Goal: Transaction & Acquisition: Purchase product/service

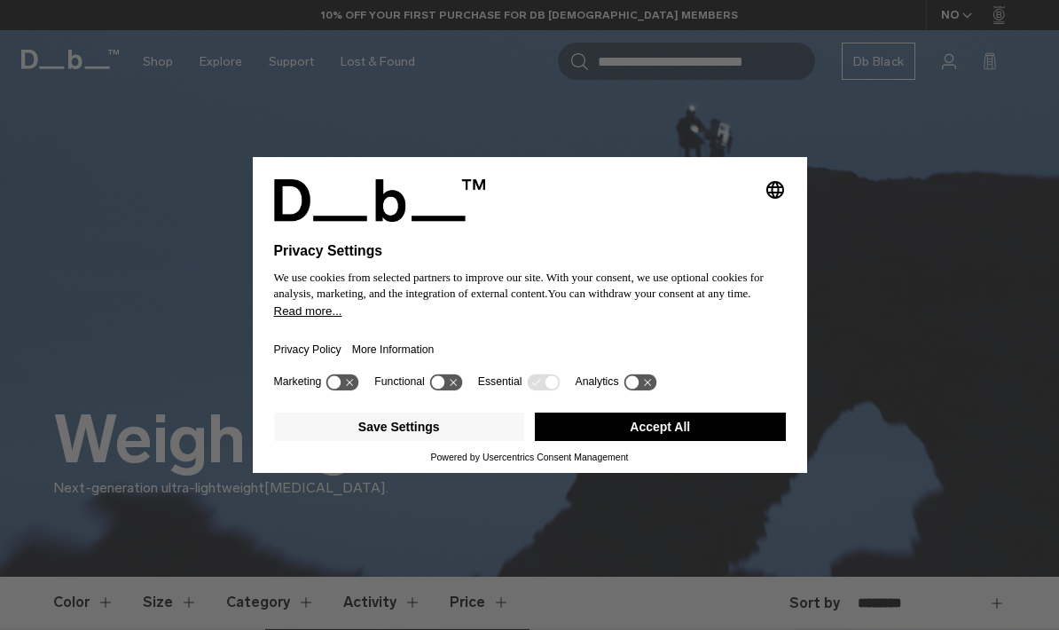
click at [662, 441] on button "Accept All" at bounding box center [660, 427] width 251 height 28
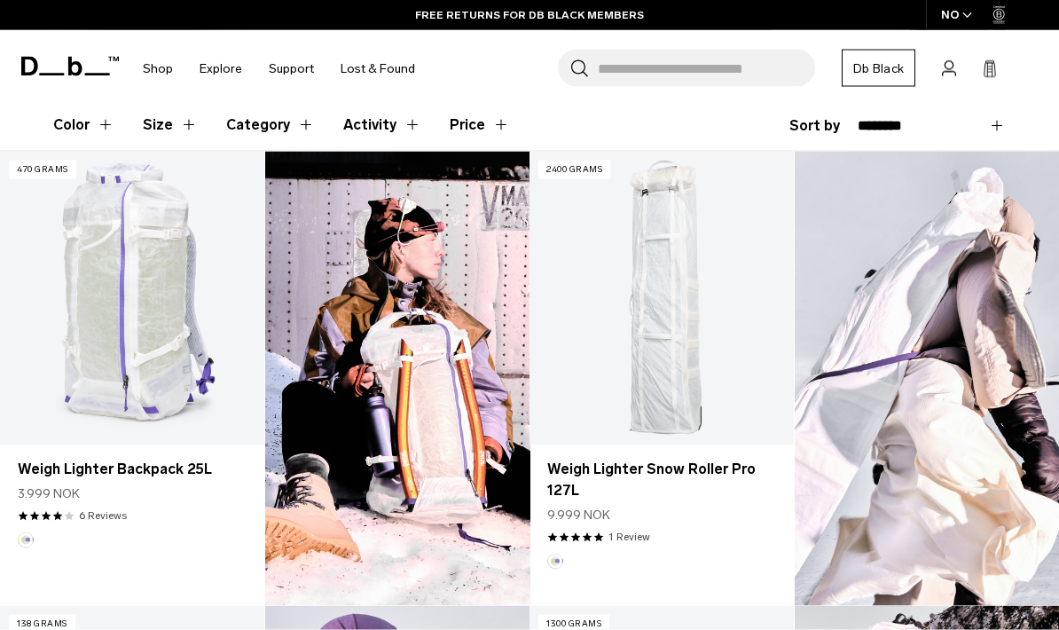
scroll to position [478, 0]
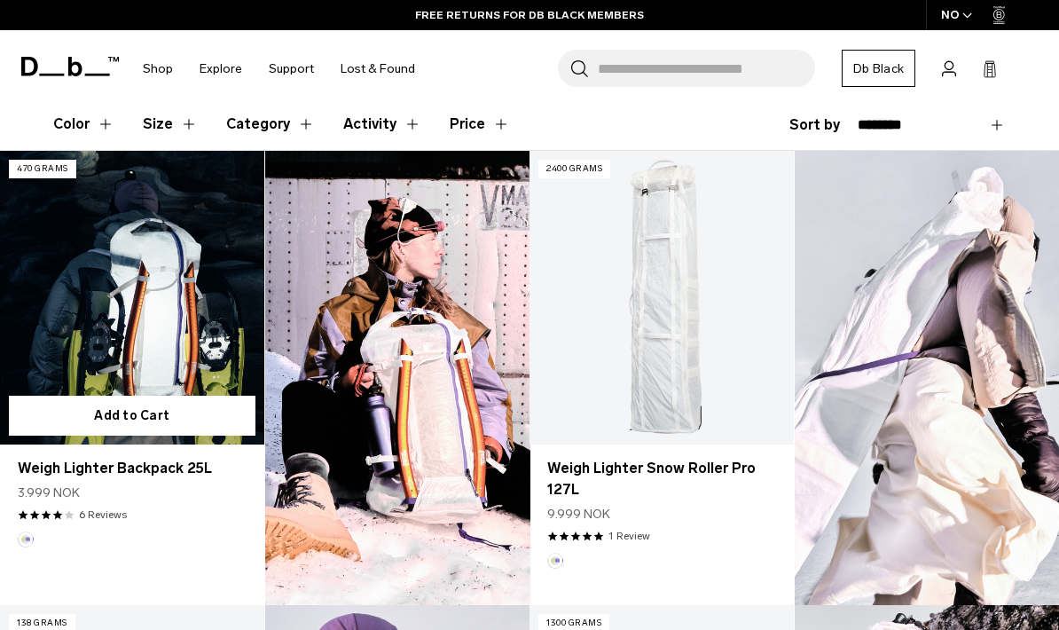
click at [53, 346] on link "Weigh Lighter Backpack 25L" at bounding box center [132, 298] width 264 height 294
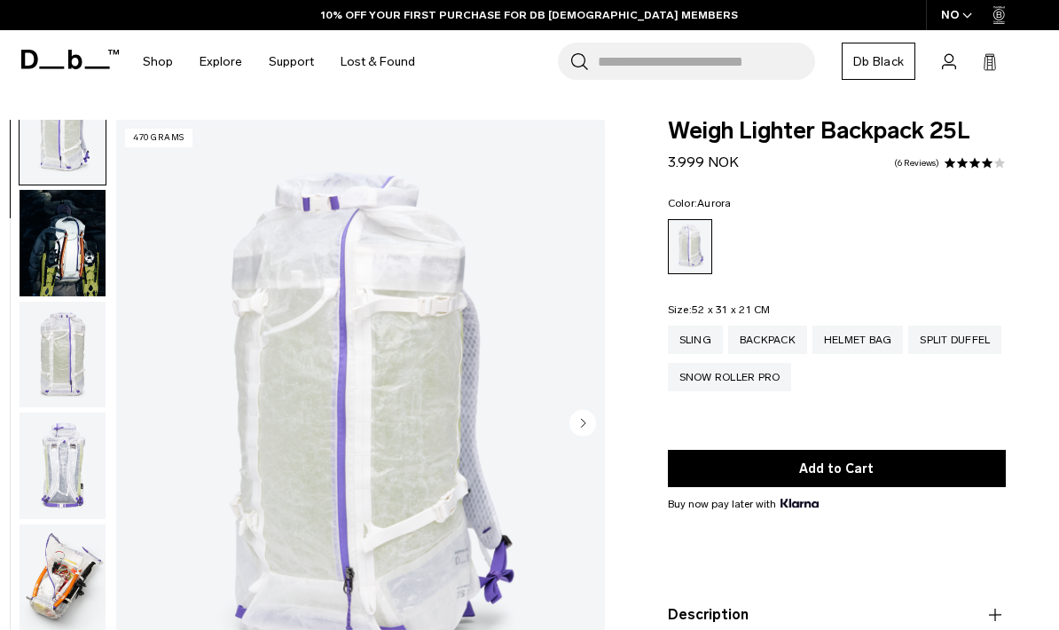
scroll to position [45, 0]
click at [46, 261] on img "button" at bounding box center [63, 240] width 86 height 106
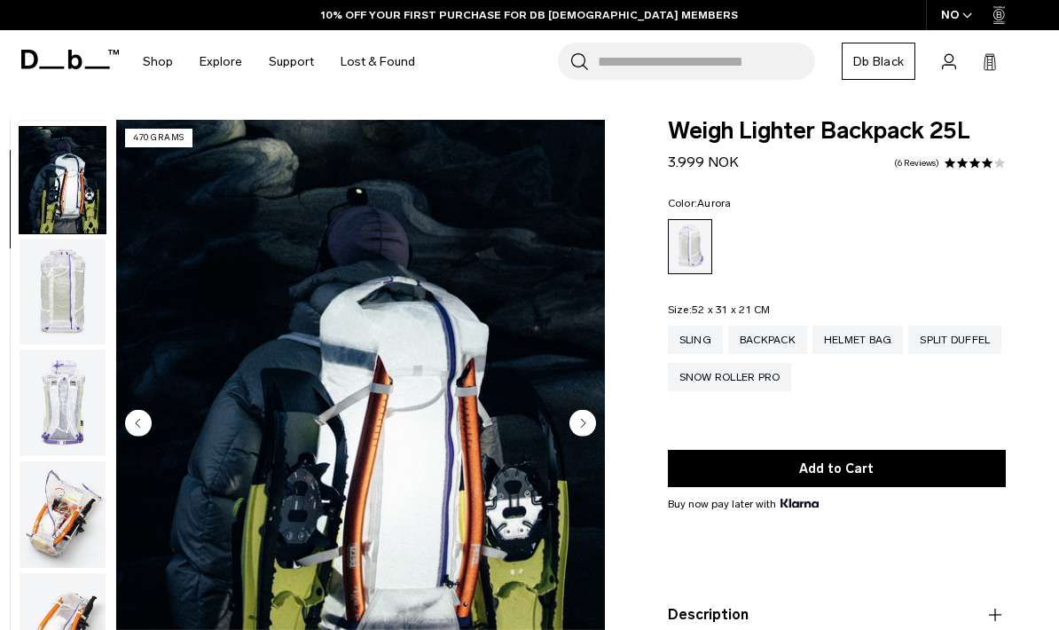
scroll to position [113, 0]
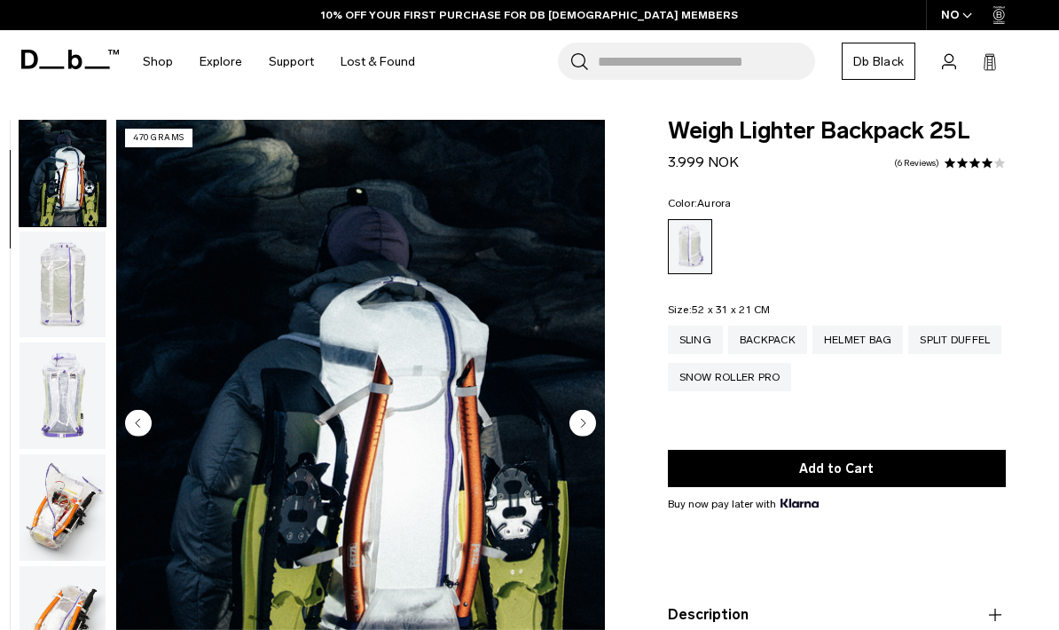
click at [487, 454] on img "2 / 18" at bounding box center [360, 425] width 489 height 610
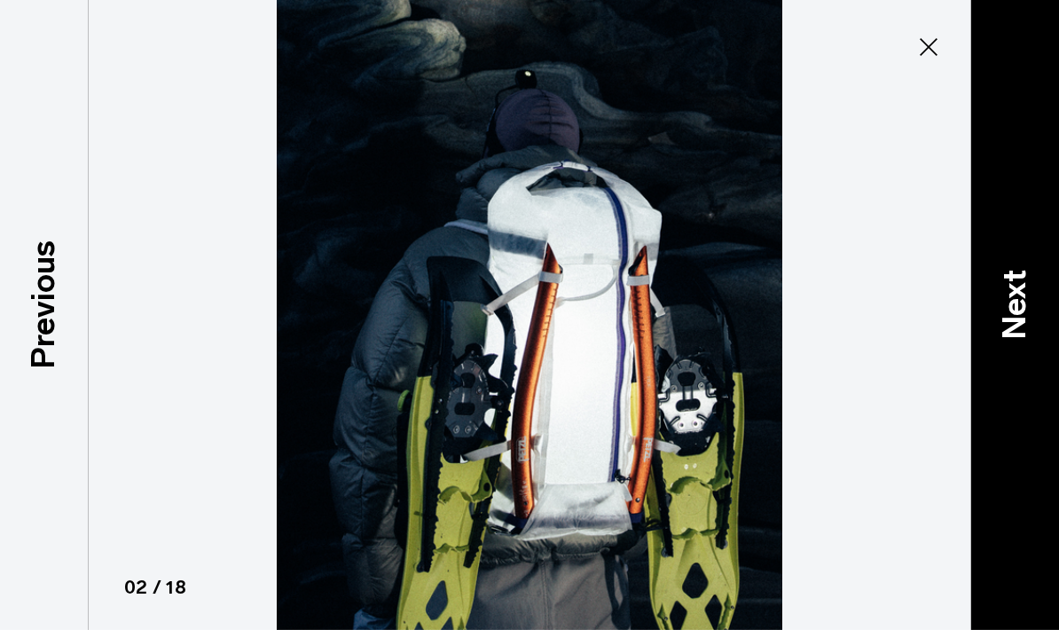
click at [1020, 339] on p "Next" at bounding box center [1015, 304] width 48 height 70
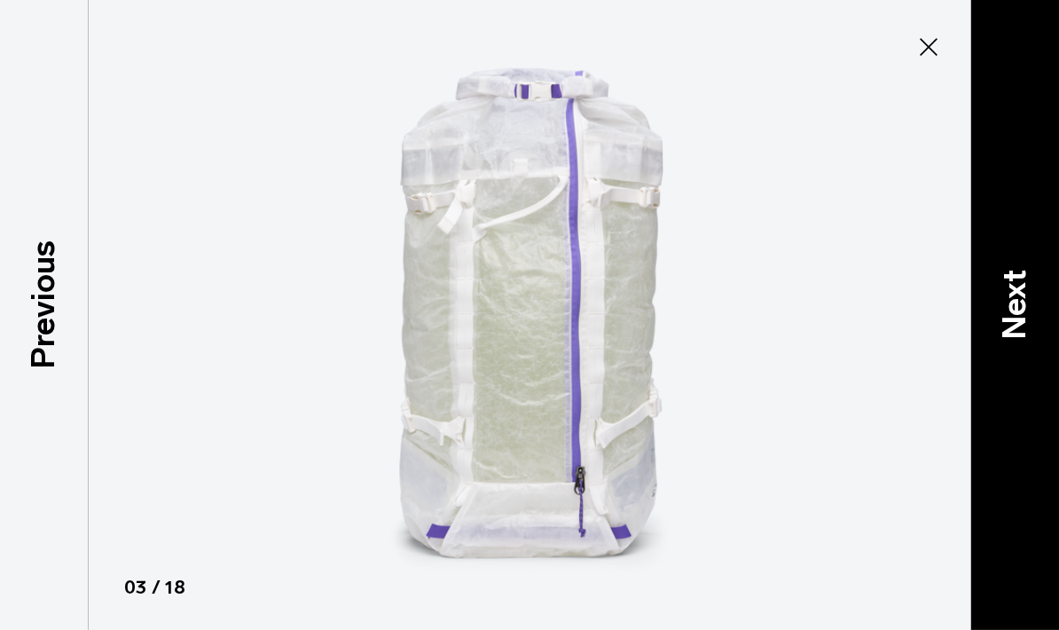
click at [1023, 339] on p "Next" at bounding box center [1015, 304] width 48 height 70
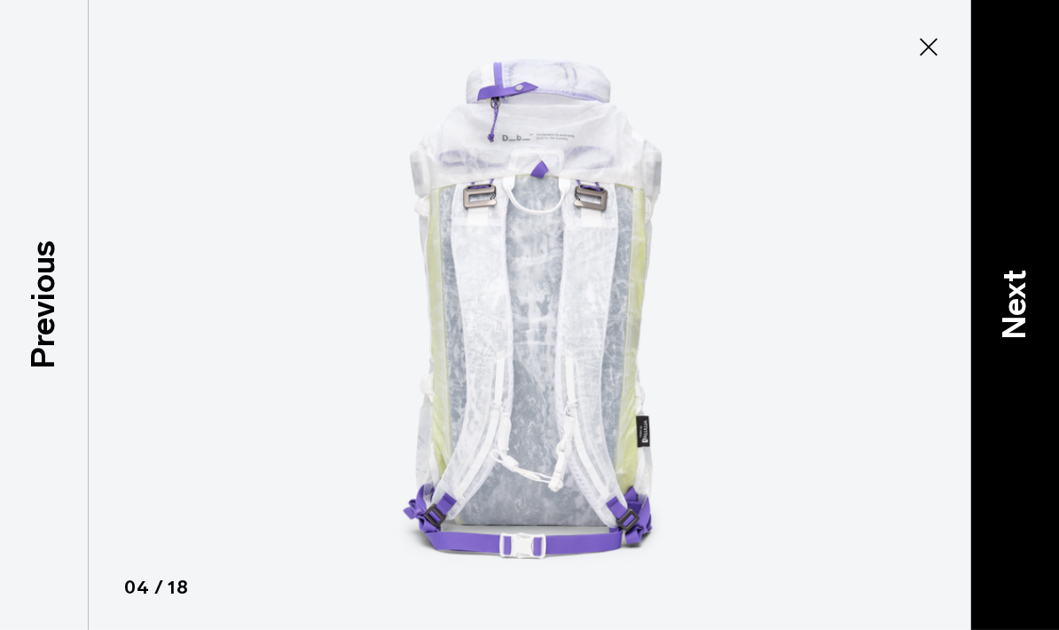
click at [1020, 339] on p "Next" at bounding box center [1015, 304] width 48 height 70
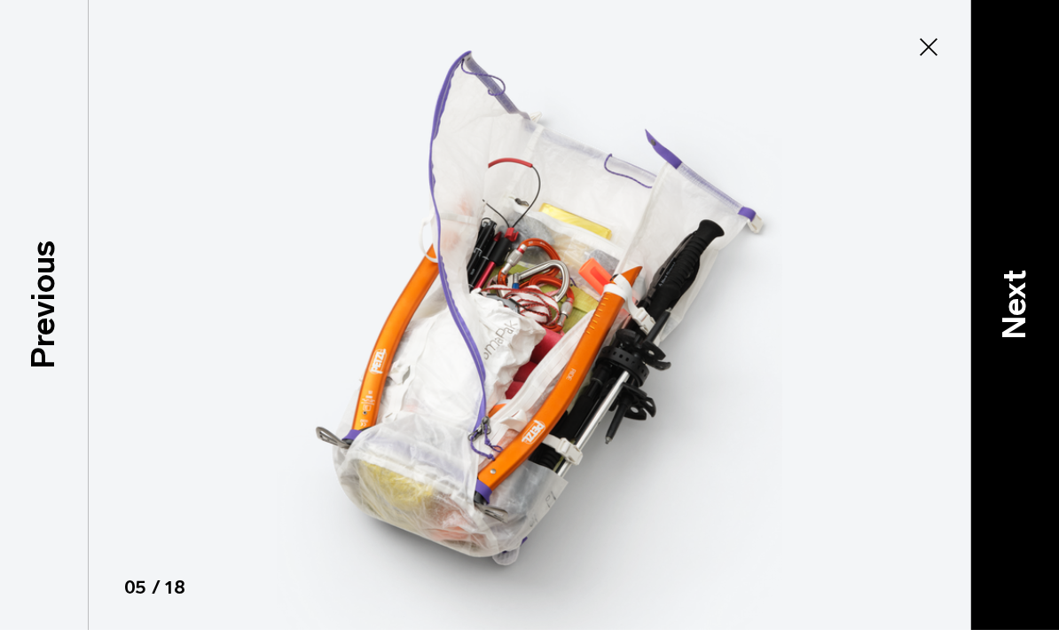
click at [1019, 339] on p "Next" at bounding box center [1015, 304] width 48 height 70
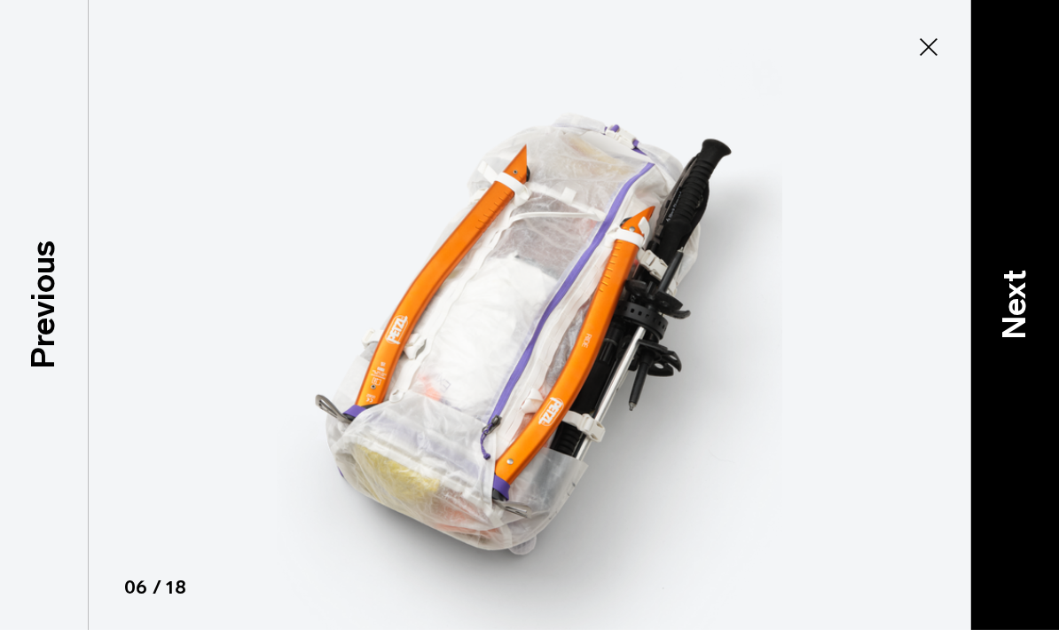
click at [1019, 339] on p "Next" at bounding box center [1015, 304] width 48 height 70
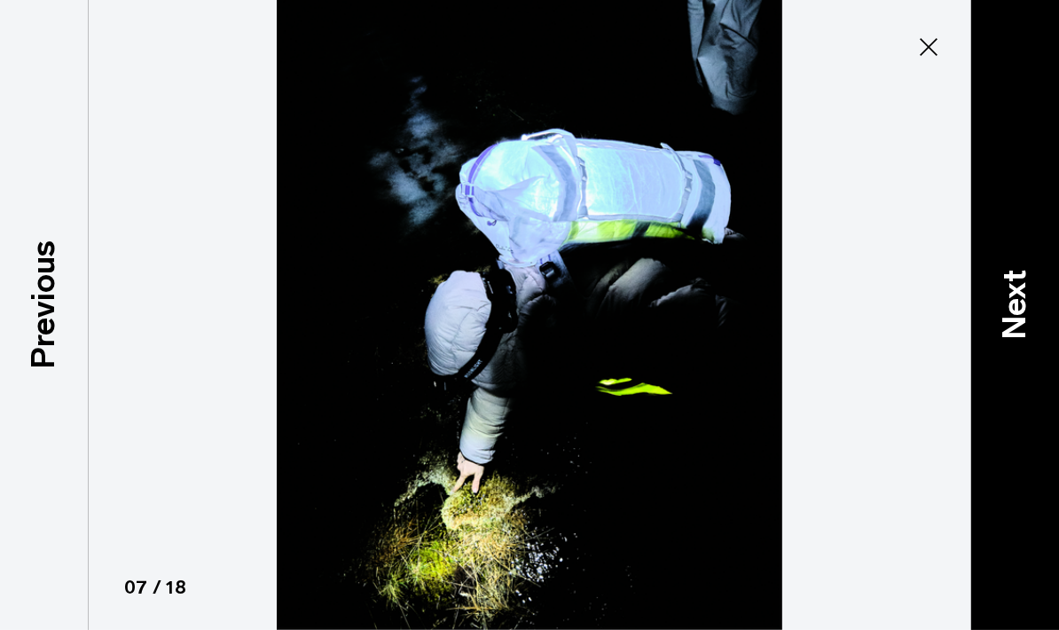
click at [1018, 339] on p "Next" at bounding box center [1015, 304] width 48 height 70
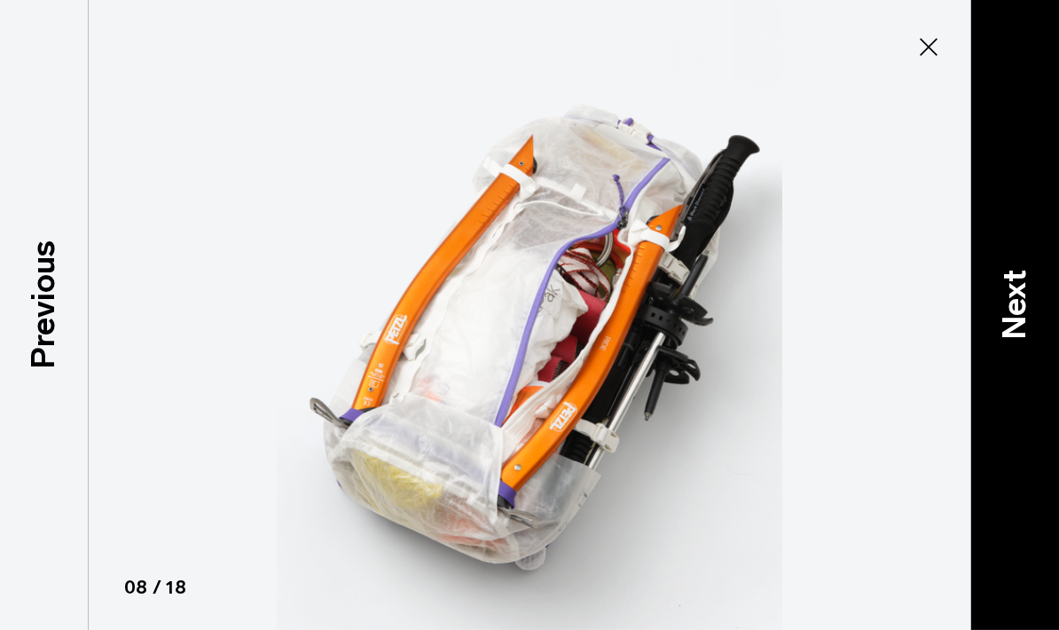
click at [1017, 339] on p "Next" at bounding box center [1015, 304] width 48 height 70
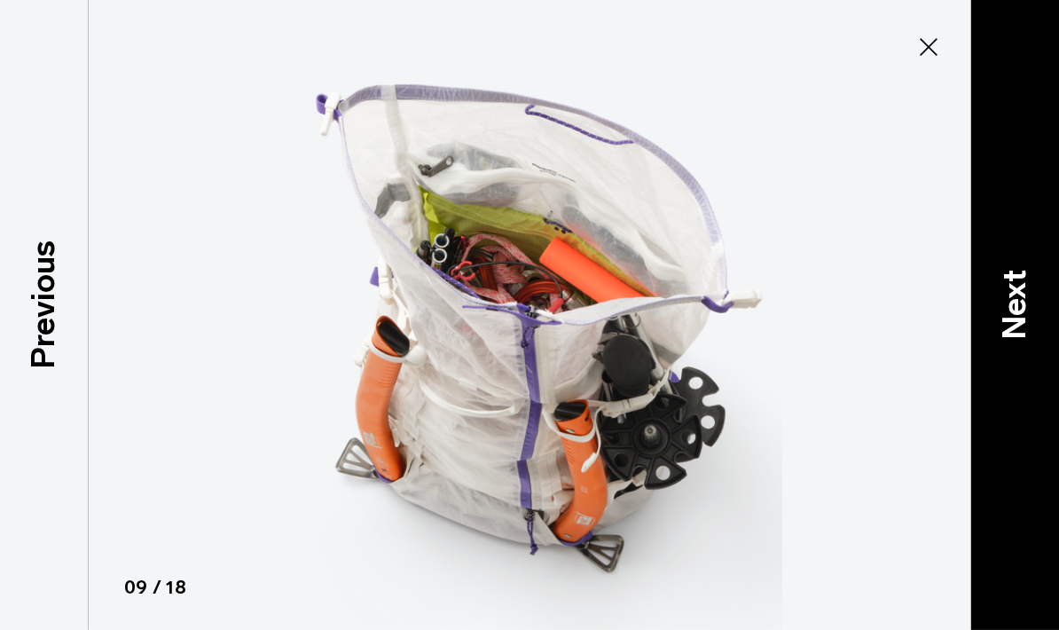
click at [1019, 339] on p "Next" at bounding box center [1015, 304] width 48 height 70
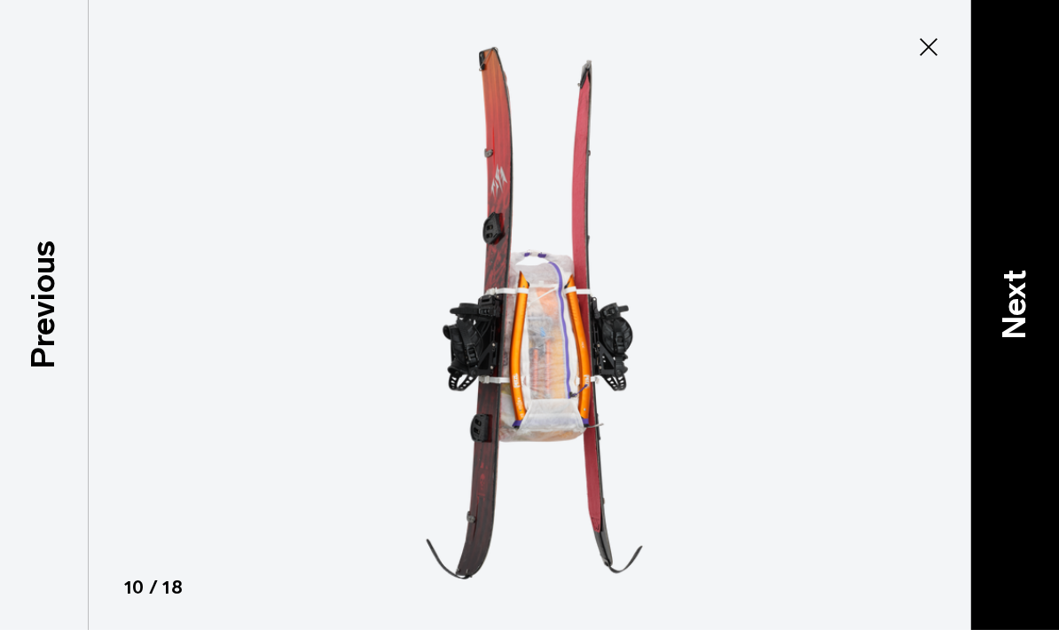
click at [1022, 339] on p "Next" at bounding box center [1015, 304] width 48 height 70
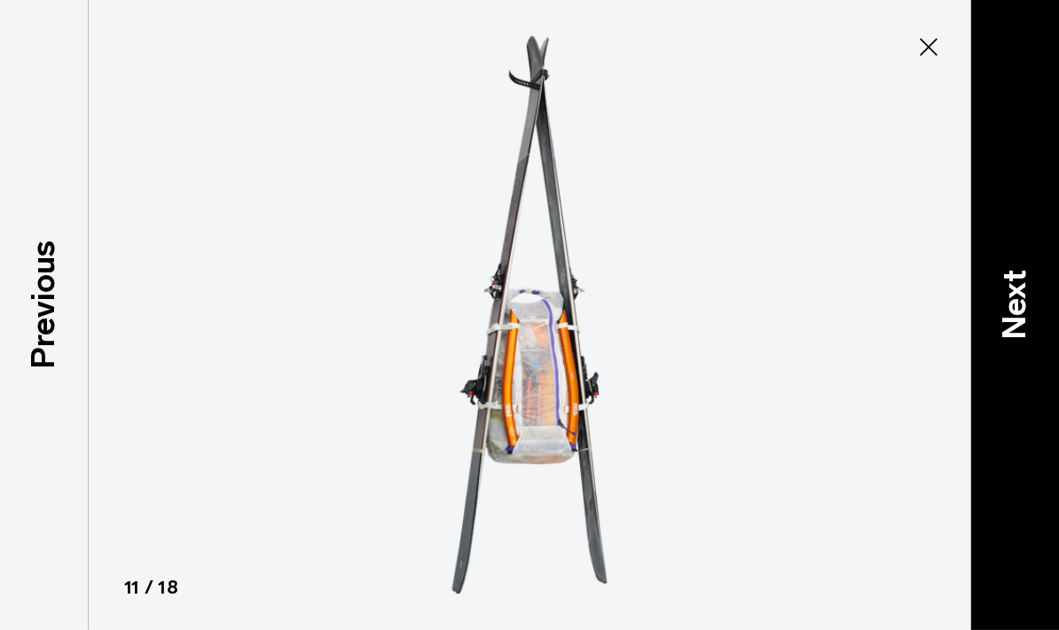
click at [1021, 339] on p "Next" at bounding box center [1015, 304] width 48 height 70
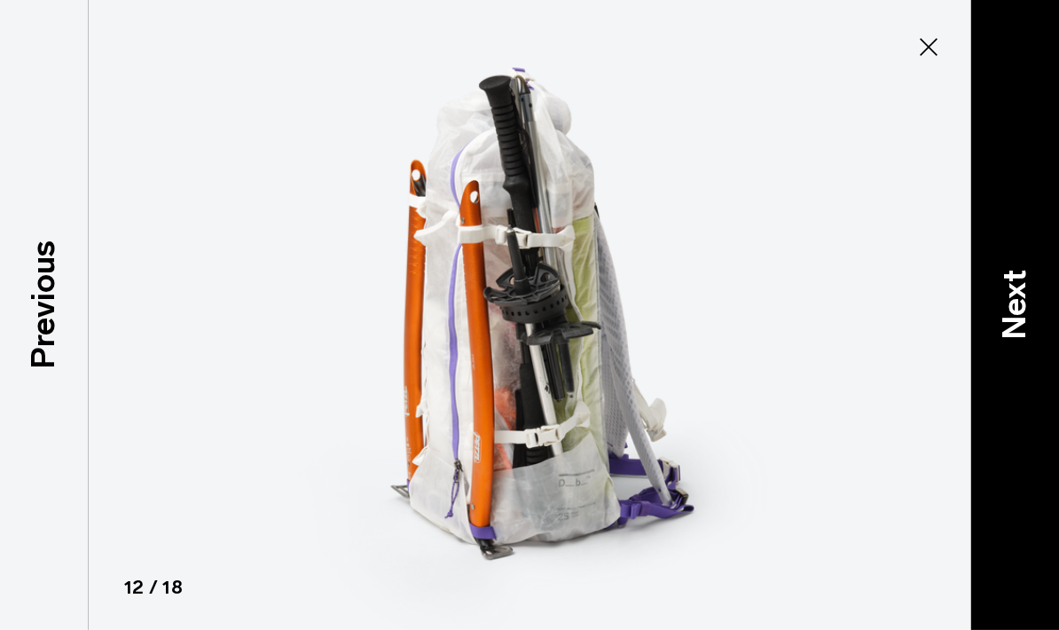
click at [1022, 339] on p "Next" at bounding box center [1015, 304] width 48 height 70
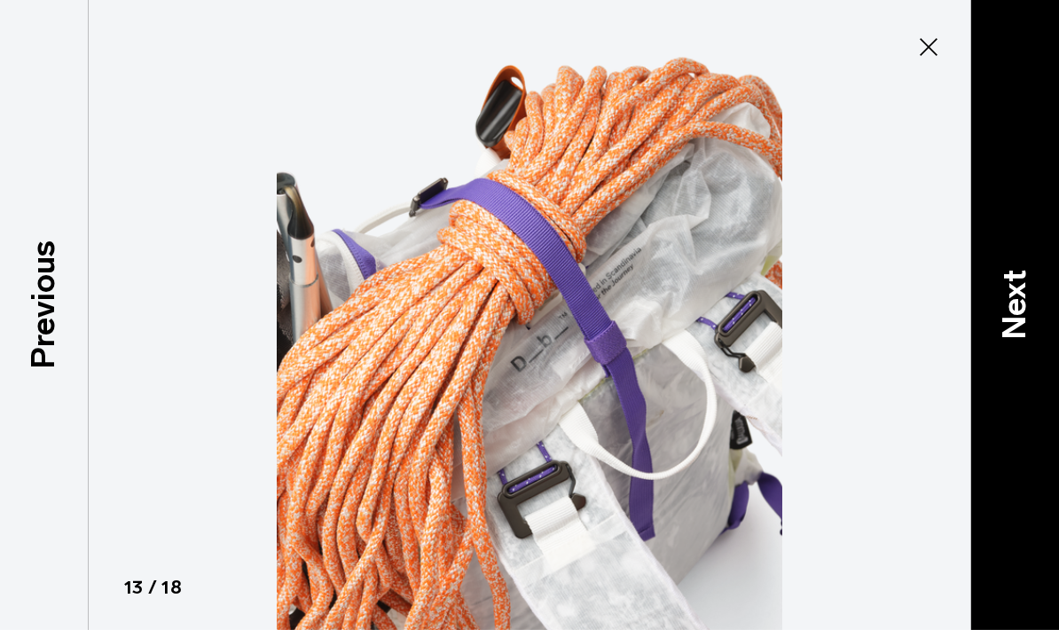
click at [1020, 339] on p "Next" at bounding box center [1015, 304] width 48 height 70
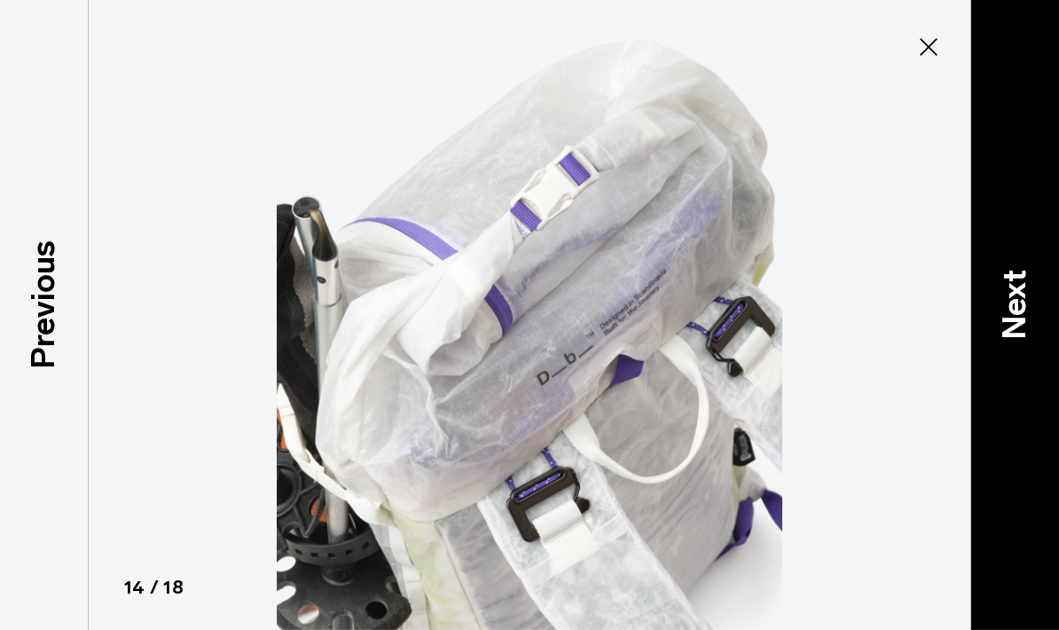
click at [1020, 339] on p "Next" at bounding box center [1015, 304] width 48 height 70
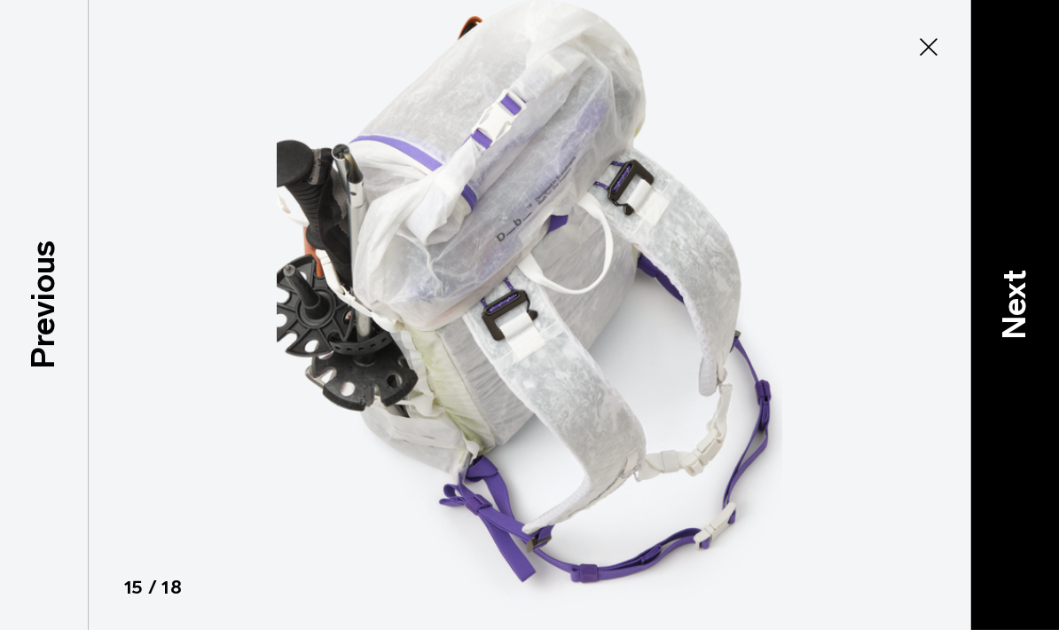
click at [1019, 339] on p "Next" at bounding box center [1015, 304] width 48 height 70
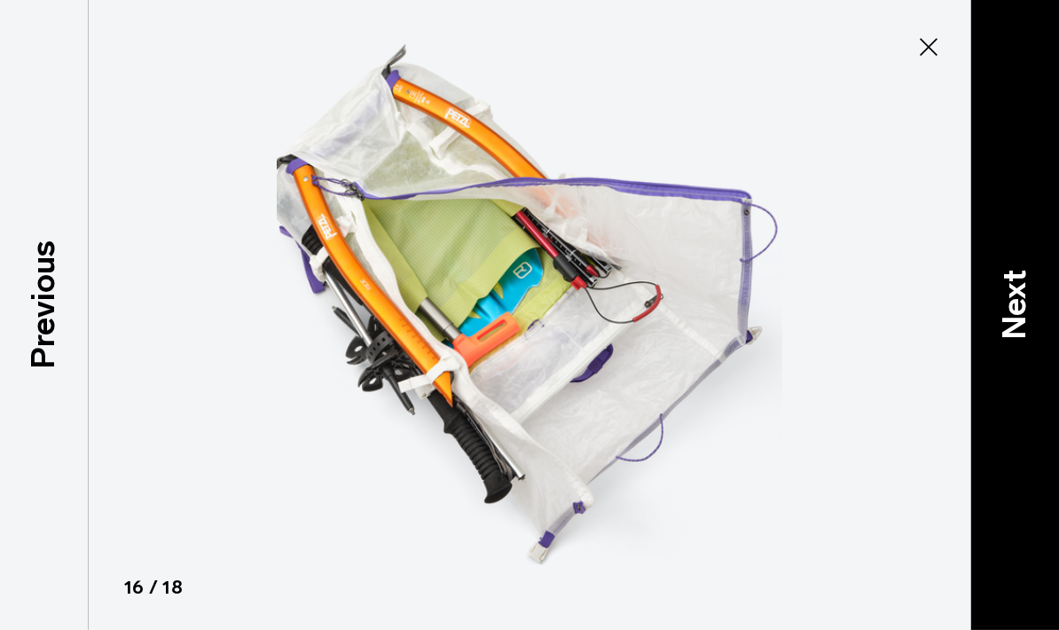
click at [1017, 339] on p "Next" at bounding box center [1015, 304] width 48 height 70
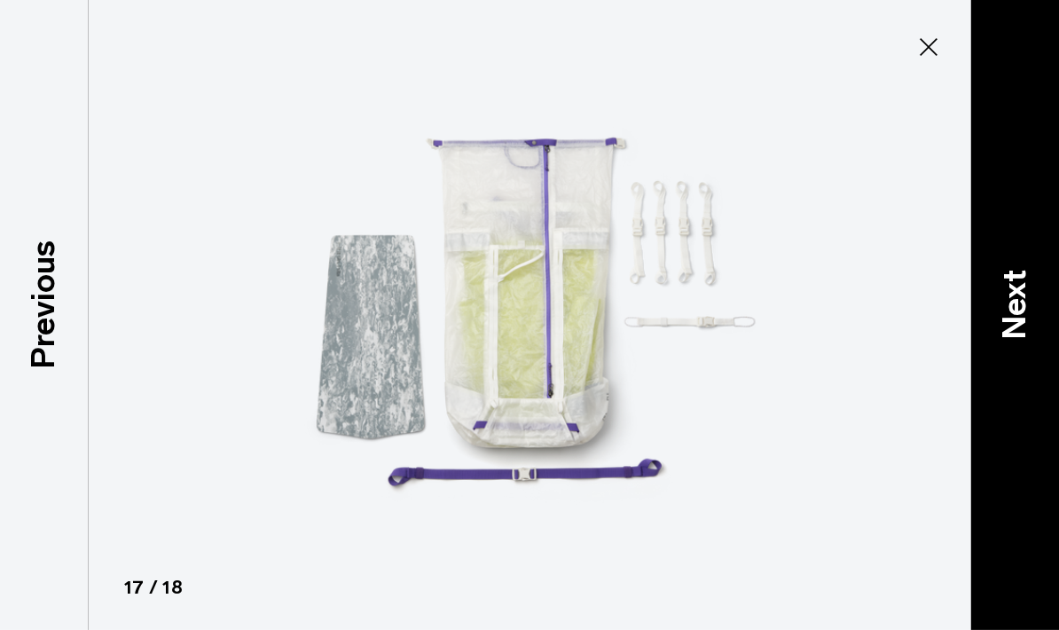
click at [1017, 339] on p "Next" at bounding box center [1015, 304] width 48 height 70
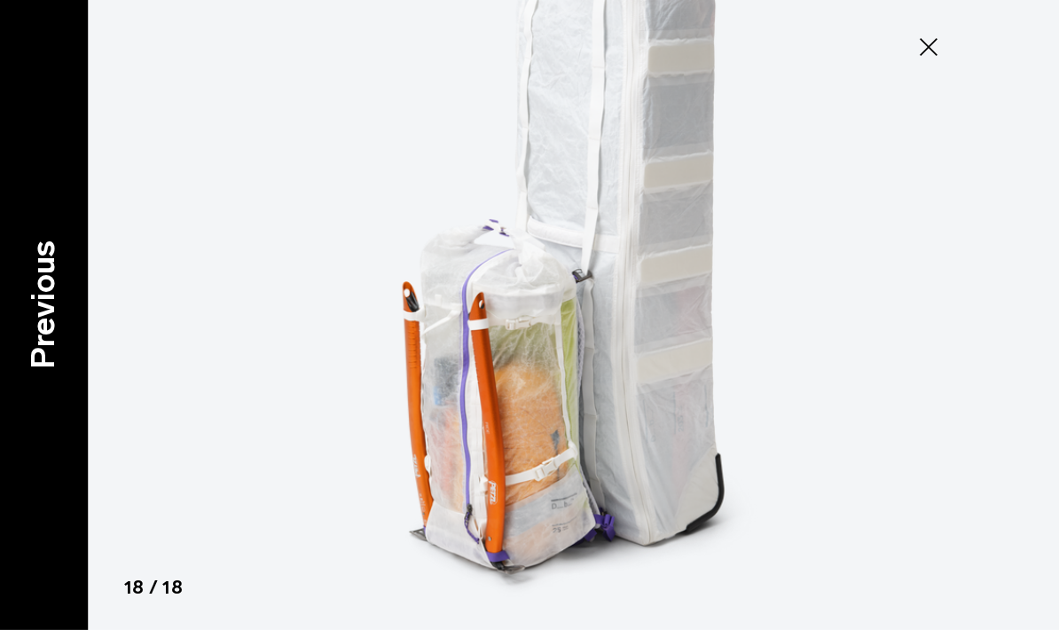
click at [26, 316] on p "Previous" at bounding box center [44, 304] width 48 height 129
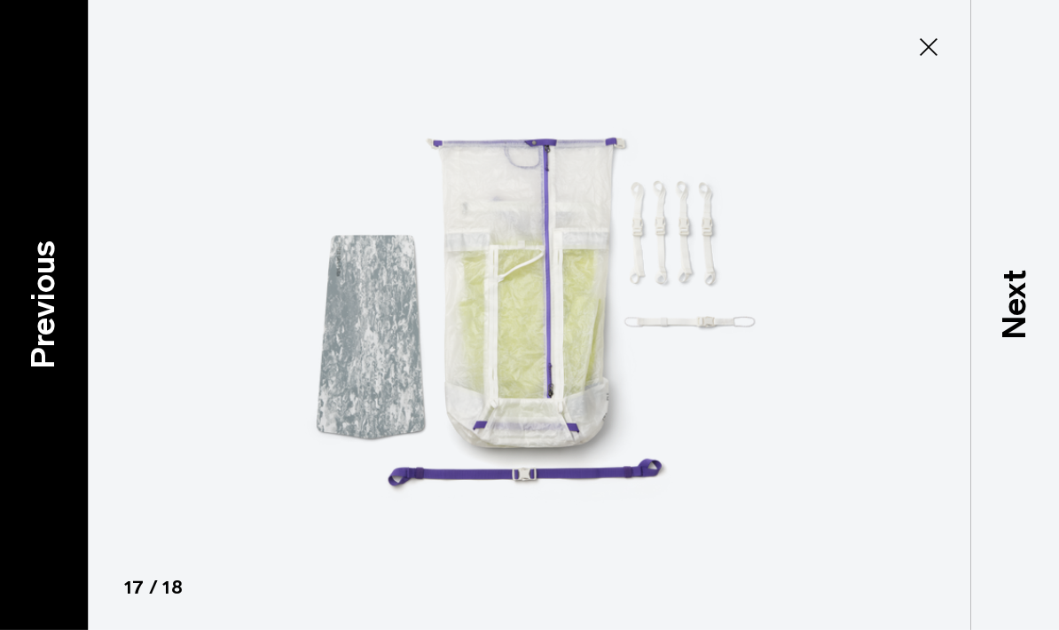
click at [55, 338] on p "Previous" at bounding box center [44, 304] width 48 height 129
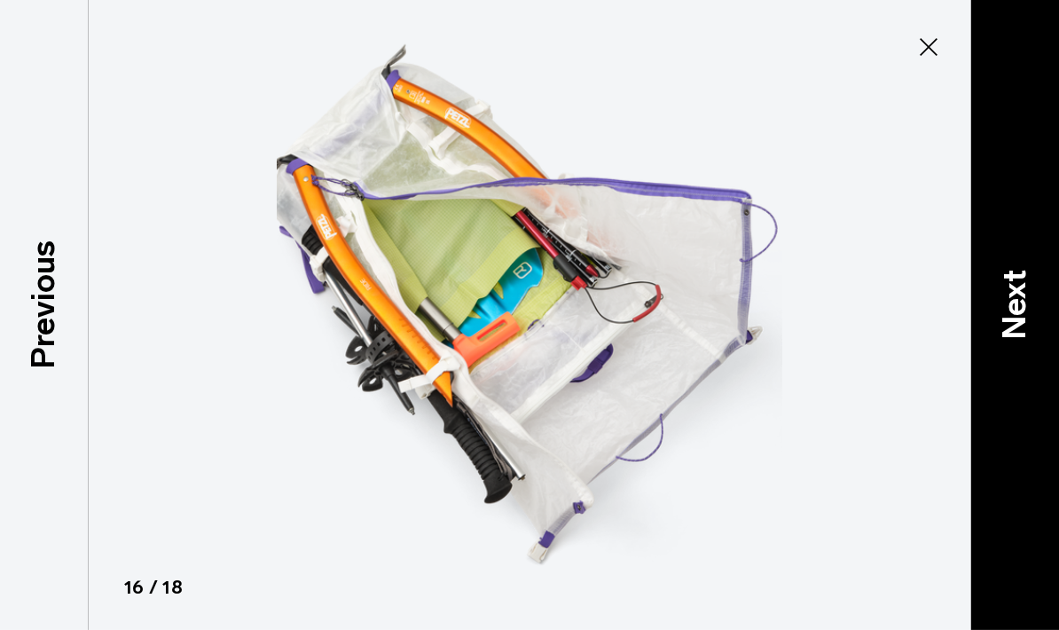
click at [1032, 339] on p "Next" at bounding box center [1015, 304] width 48 height 70
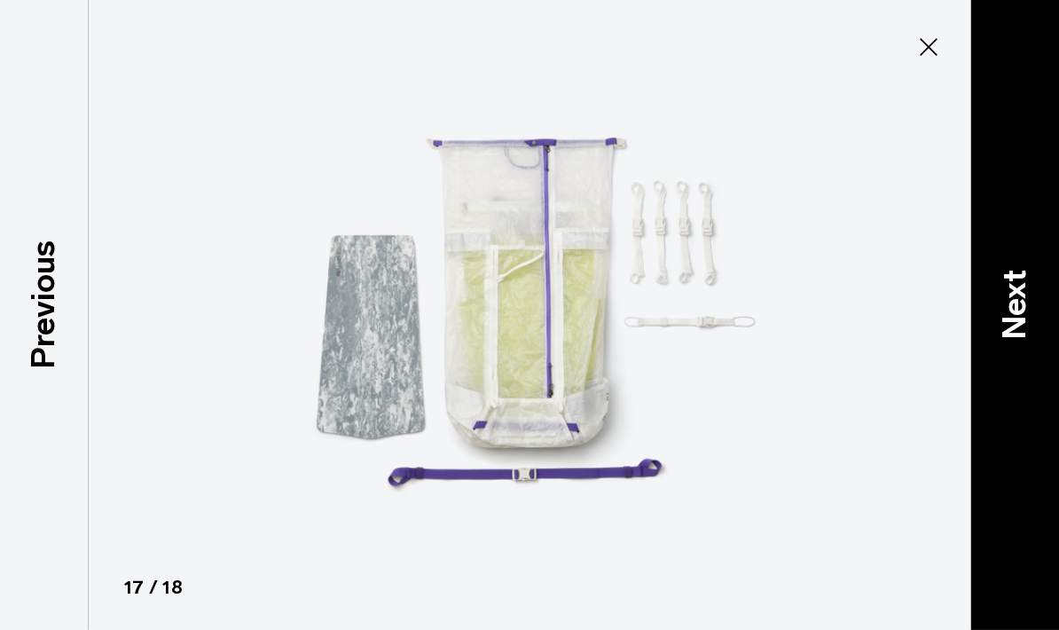
click at [1031, 339] on p "Next" at bounding box center [1015, 304] width 48 height 70
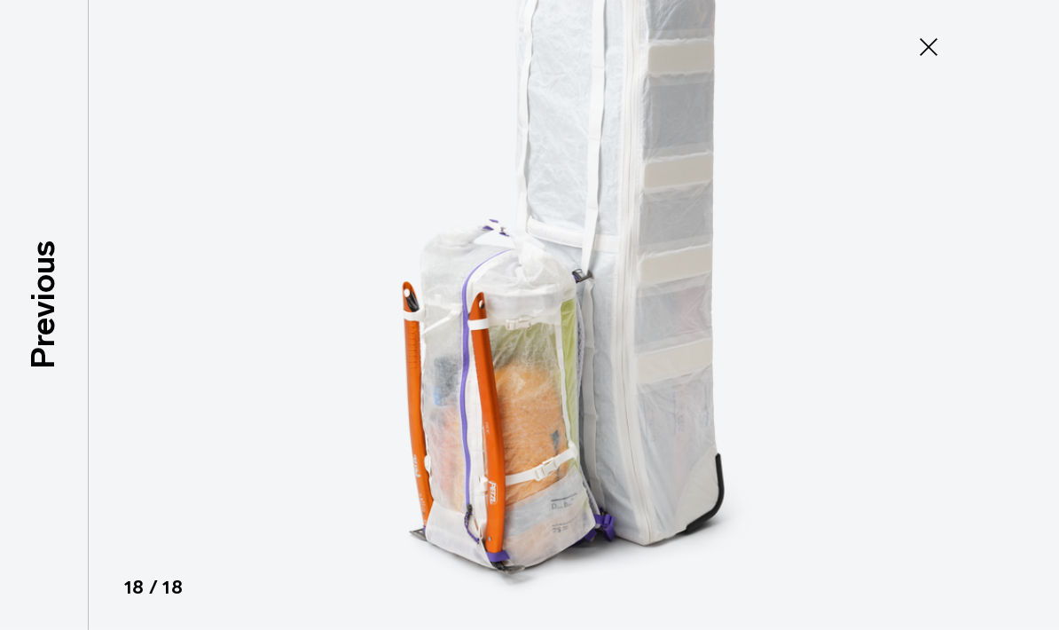
click at [1029, 363] on div at bounding box center [529, 315] width 1059 height 630
click at [944, 49] on button "Close" at bounding box center [929, 46] width 59 height 37
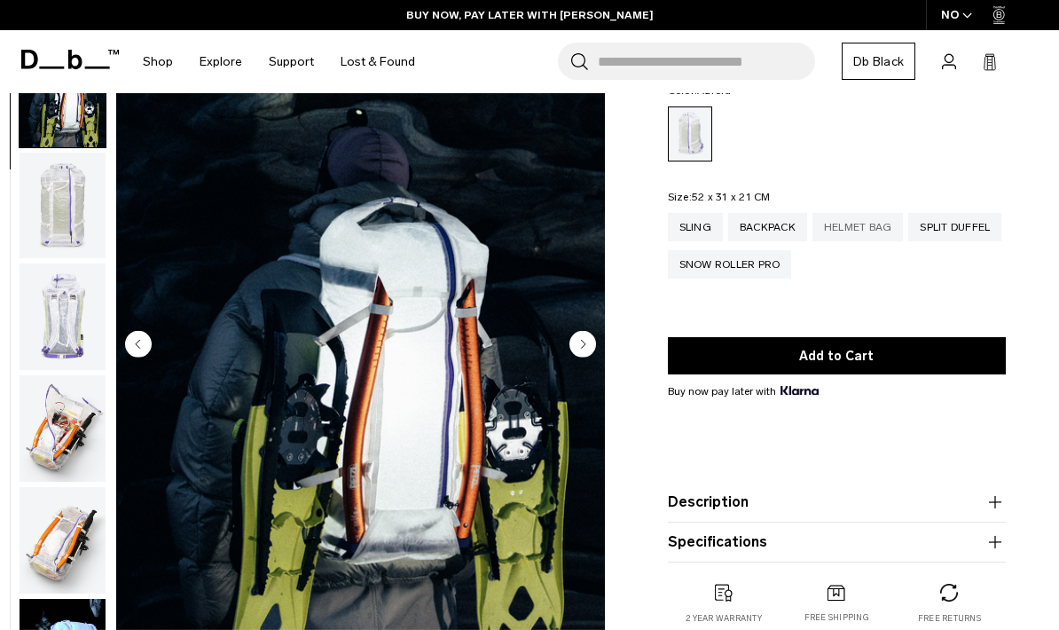
click at [890, 227] on div "Helmet Bag" at bounding box center [858, 227] width 91 height 28
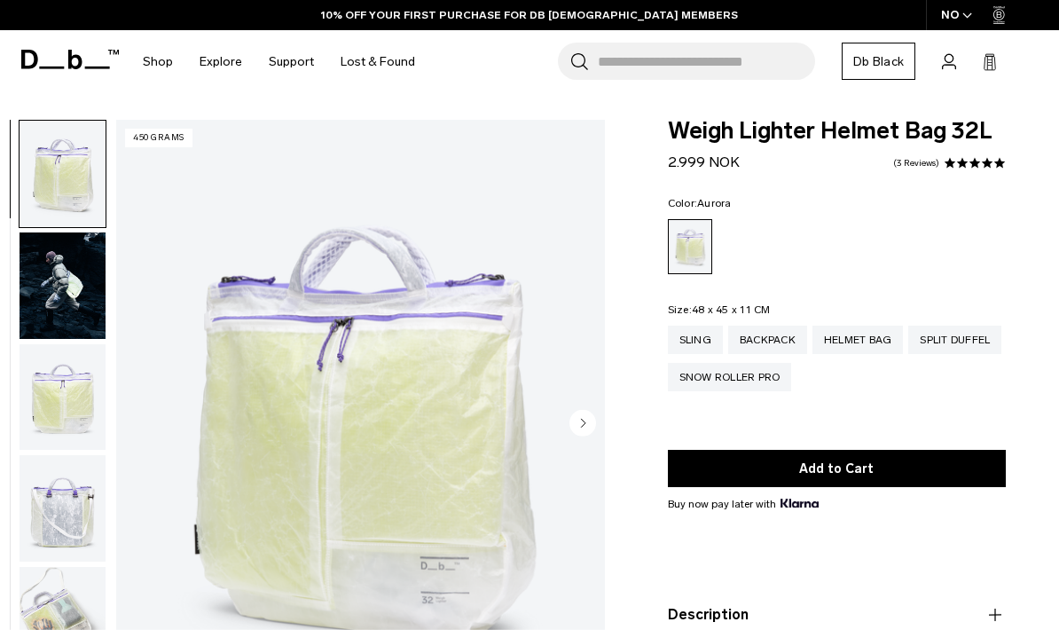
click at [70, 301] on img "button" at bounding box center [63, 285] width 86 height 106
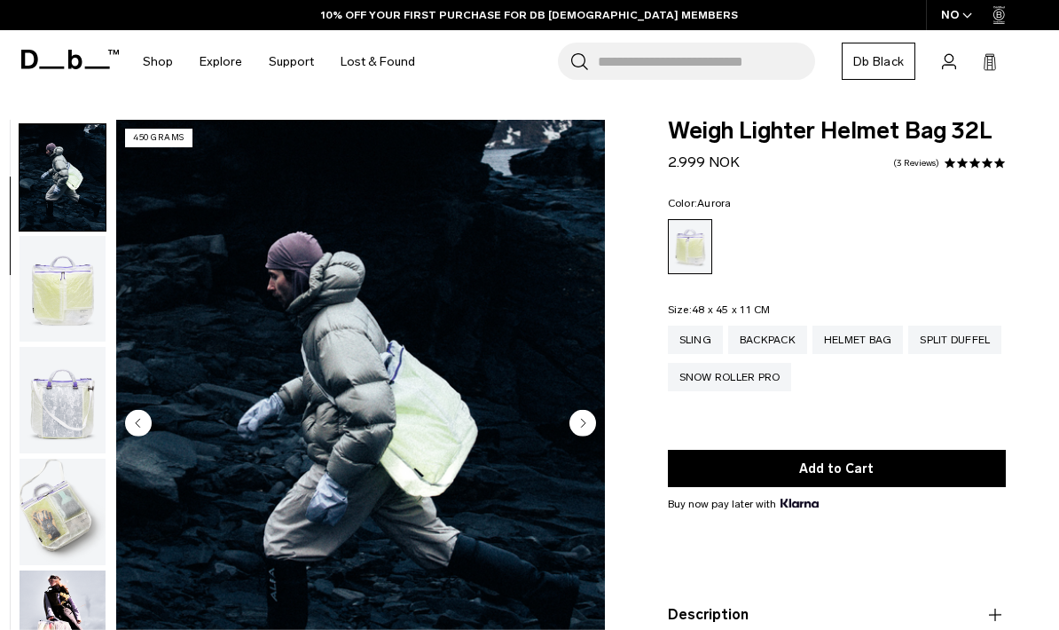
scroll to position [113, 0]
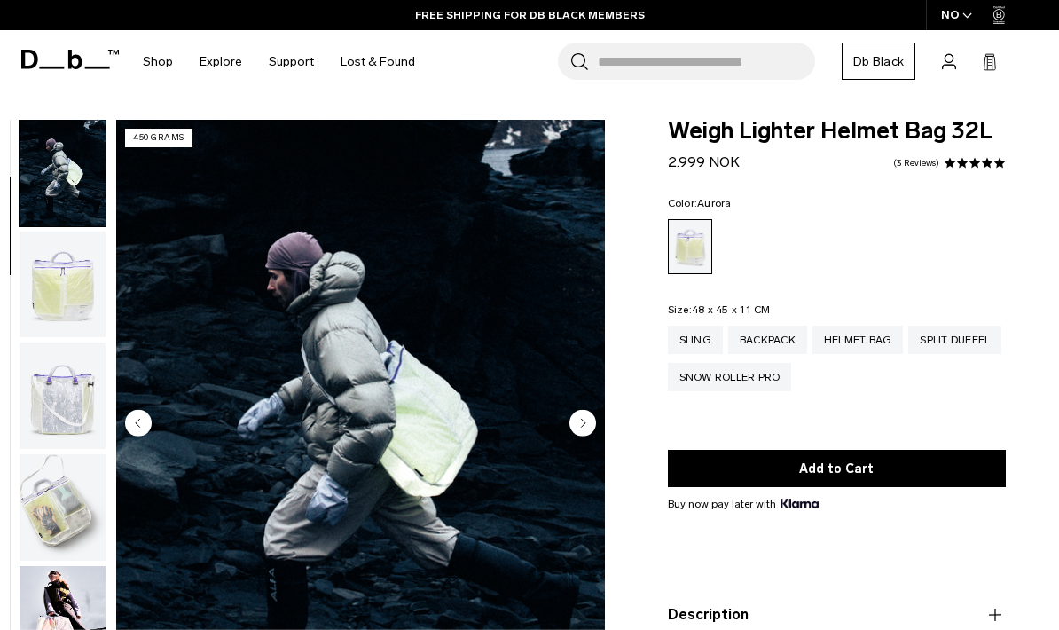
click at [81, 421] on img "button" at bounding box center [63, 396] width 86 height 106
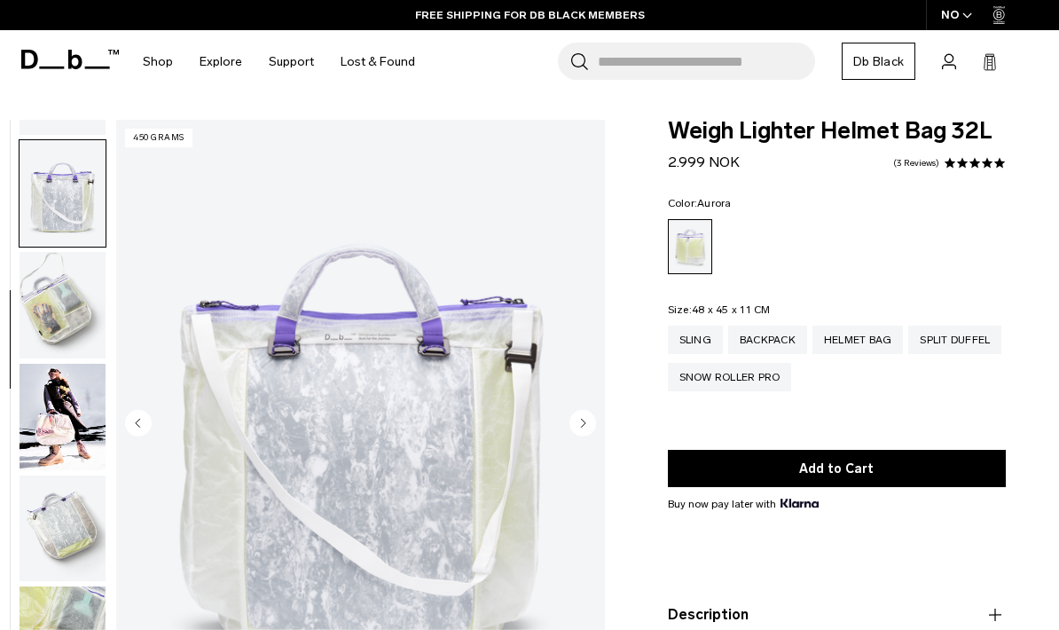
scroll to position [338, 0]
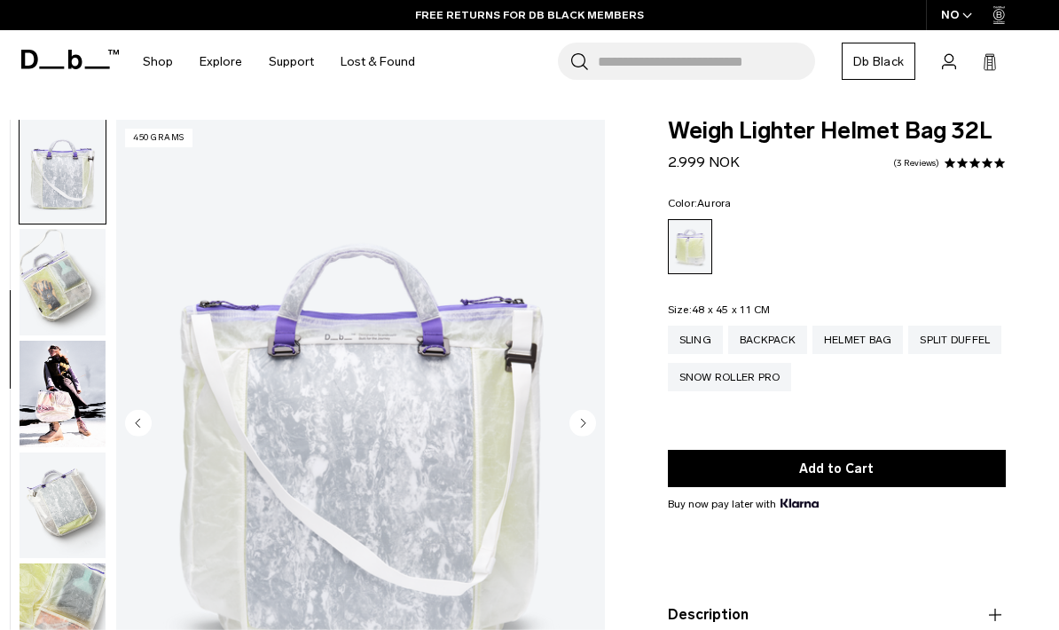
click at [43, 273] on img "button" at bounding box center [63, 282] width 86 height 106
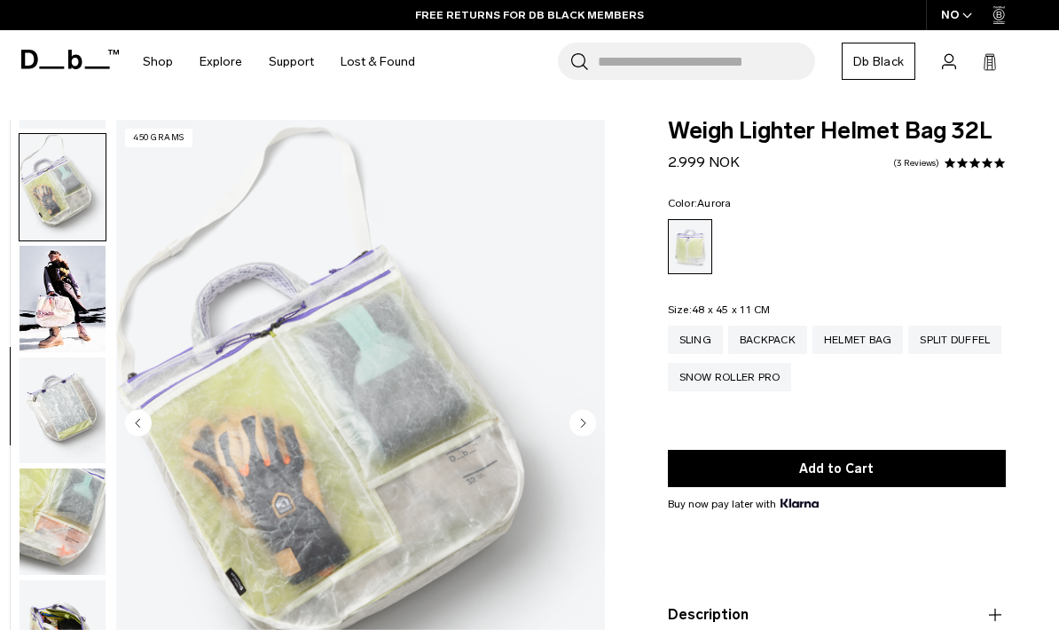
scroll to position [451, 0]
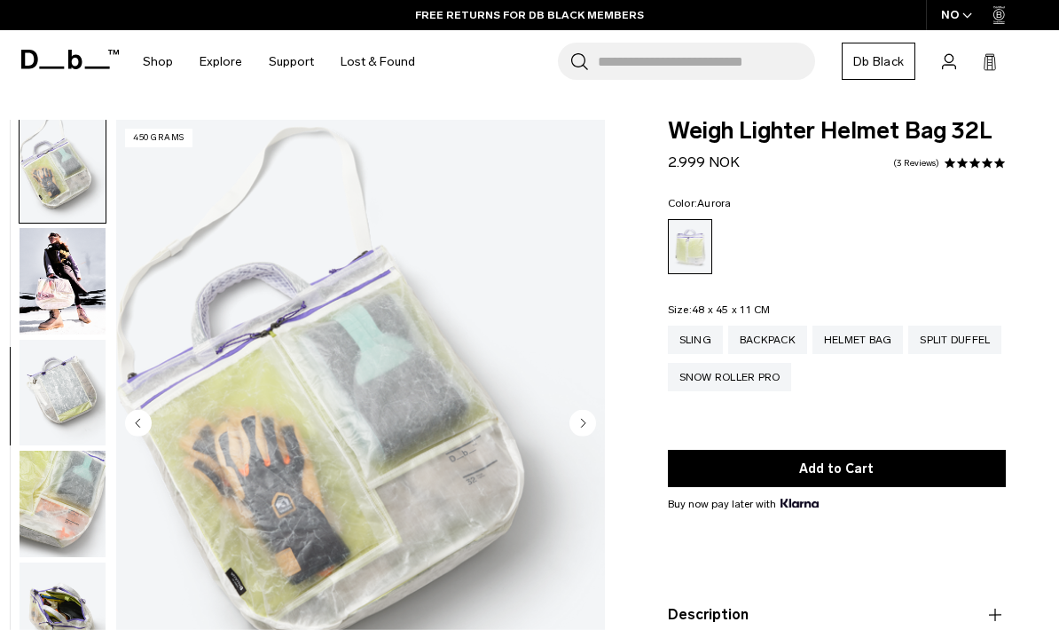
click at [41, 296] on img "button" at bounding box center [63, 281] width 86 height 106
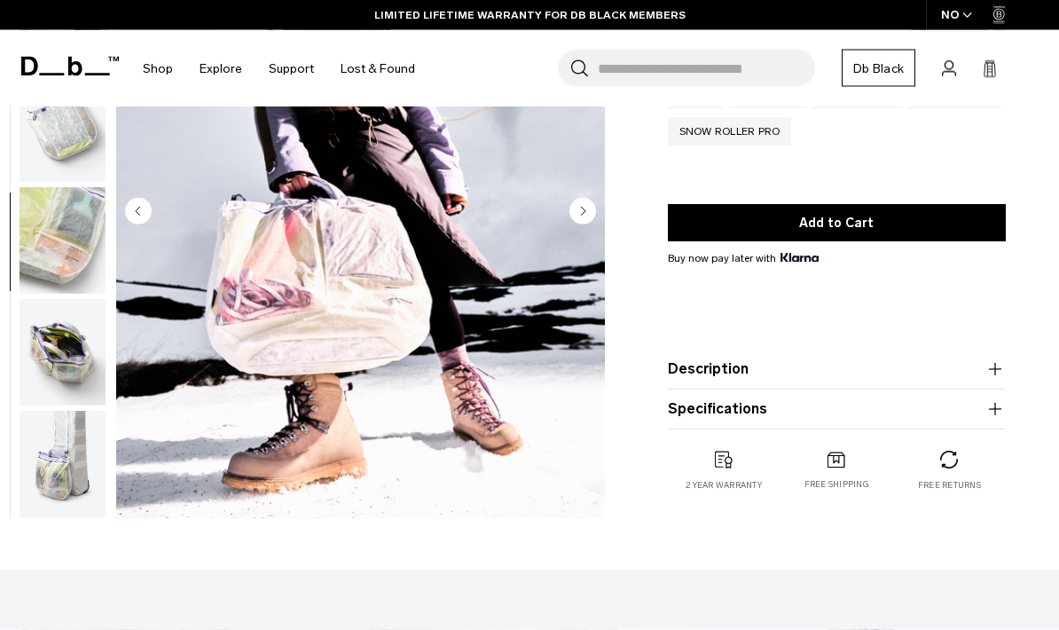
scroll to position [246, 0]
click at [38, 339] on img "button" at bounding box center [63, 352] width 86 height 106
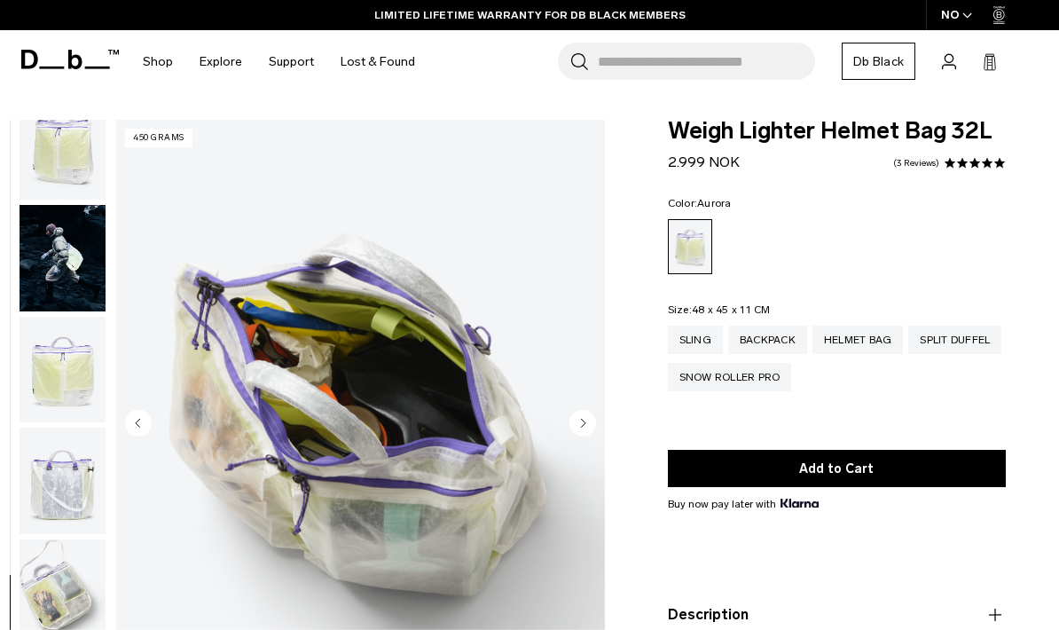
scroll to position [27, 0]
